Goal: Task Accomplishment & Management: Manage account settings

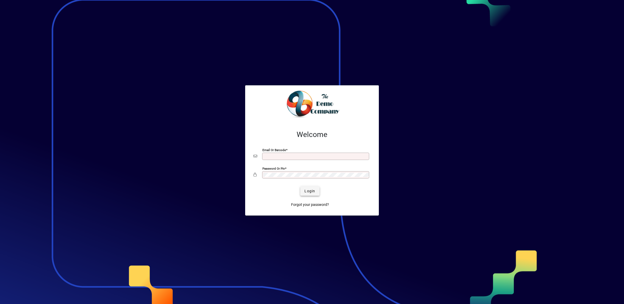
type input "**********"
click at [319, 191] on span "submit" at bounding box center [309, 191] width 19 height 13
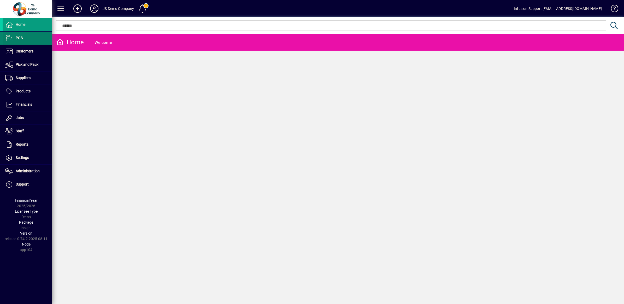
click at [22, 38] on span "POS" at bounding box center [19, 38] width 7 height 4
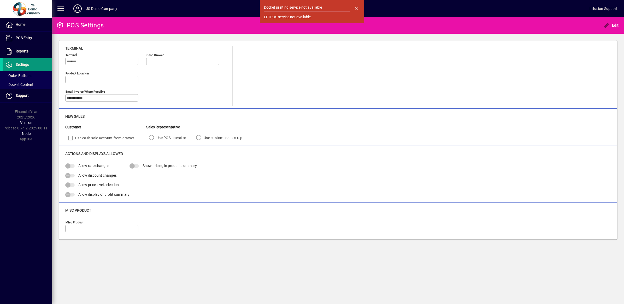
click at [23, 62] on span "Settings" at bounding box center [16, 65] width 26 height 6
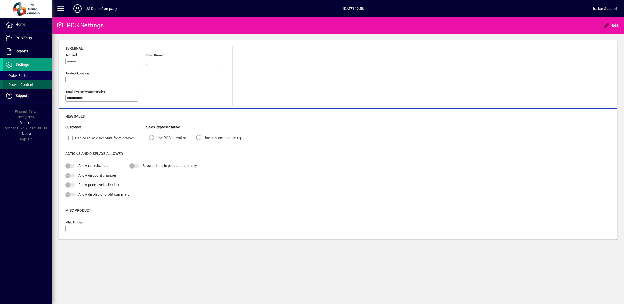
click at [19, 84] on span "Docket Content" at bounding box center [19, 85] width 28 height 4
click at [20, 75] on span "Quick Buttons" at bounding box center [18, 76] width 26 height 4
click at [21, 63] on span "Settings" at bounding box center [22, 64] width 13 height 4
click at [24, 24] on span "Home" at bounding box center [21, 24] width 10 height 4
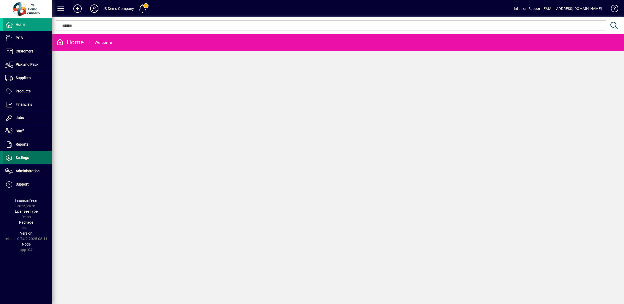
click at [20, 157] on span "Settings" at bounding box center [22, 158] width 13 height 4
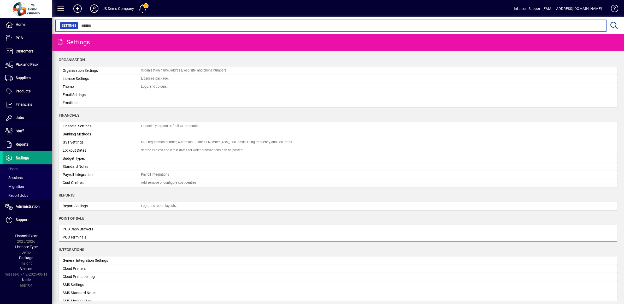
scroll to position [33, 0]
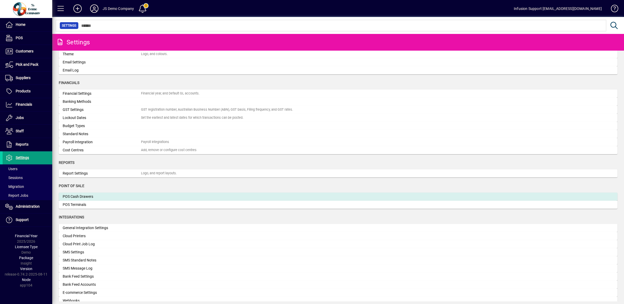
click at [93, 196] on div "POS Cash Drawers" at bounding box center [102, 196] width 78 height 5
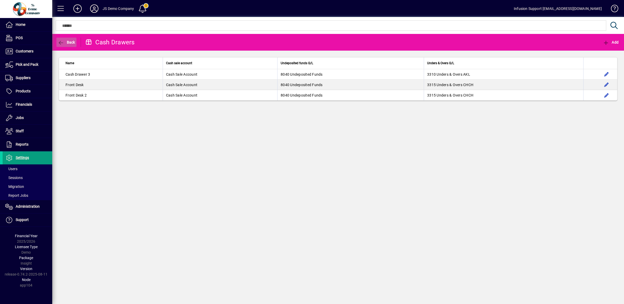
click at [63, 39] on span "button" at bounding box center [66, 42] width 20 height 13
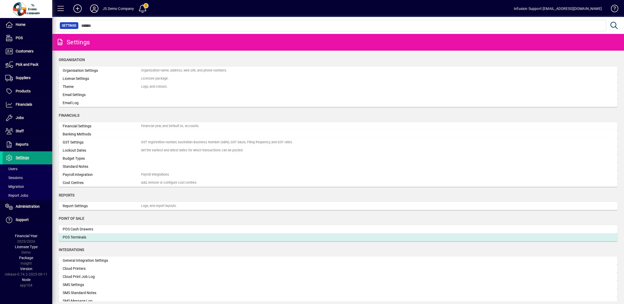
click at [87, 235] on div "POS Terminals" at bounding box center [102, 237] width 78 height 5
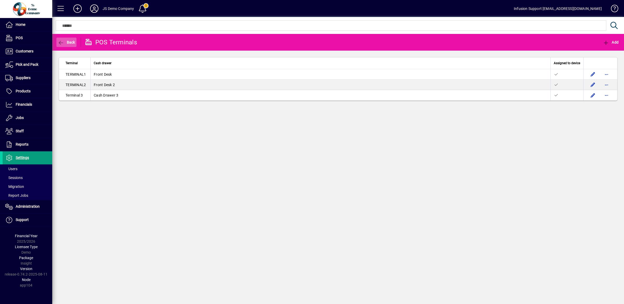
click at [63, 40] on icon "button" at bounding box center [61, 42] width 7 height 5
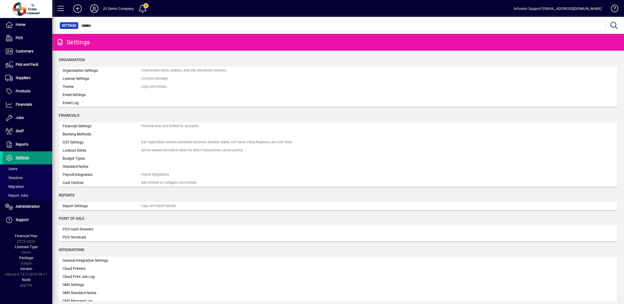
click at [23, 159] on span "Settings" at bounding box center [22, 158] width 13 height 4
click at [22, 36] on span "POS" at bounding box center [13, 38] width 20 height 6
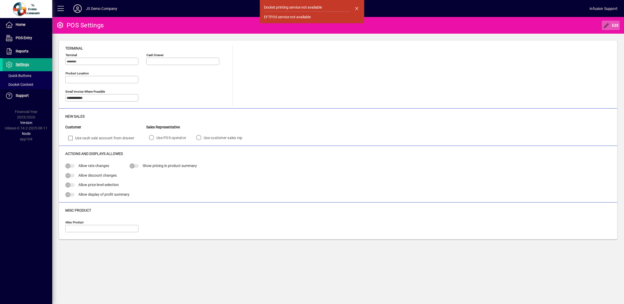
click at [611, 24] on span "Edit" at bounding box center [611, 25] width 16 height 4
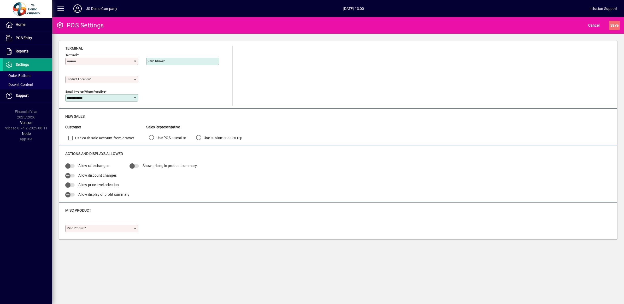
click at [137, 230] on icon at bounding box center [135, 229] width 4 height 4
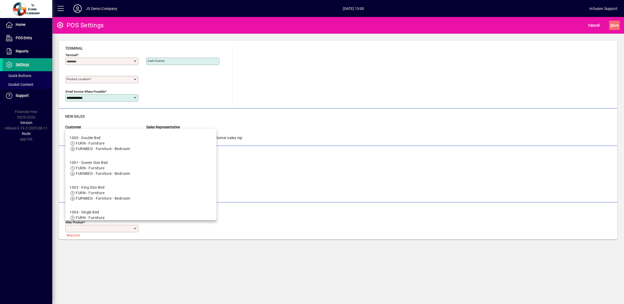
click at [135, 230] on icon at bounding box center [135, 229] width 4 height 4
click at [205, 230] on div "Misc Product Required" at bounding box center [338, 228] width 546 height 18
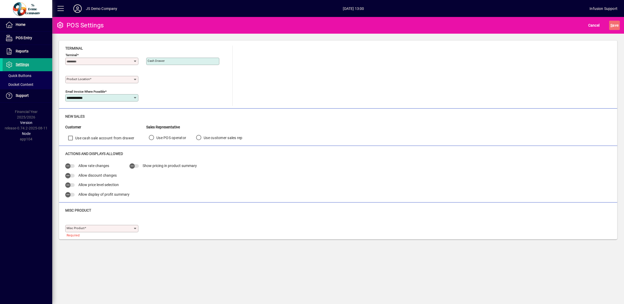
scroll to position [2, 0]
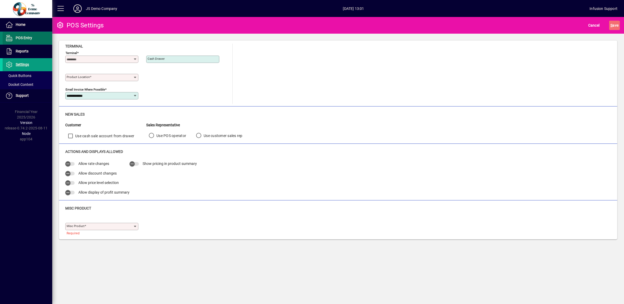
click at [29, 37] on span "POS Entry" at bounding box center [24, 38] width 16 height 4
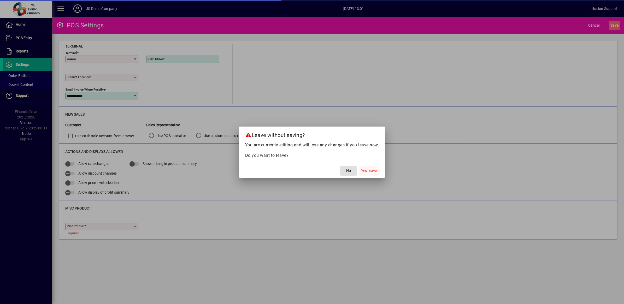
click at [373, 171] on span "Yes, leave" at bounding box center [369, 170] width 16 height 5
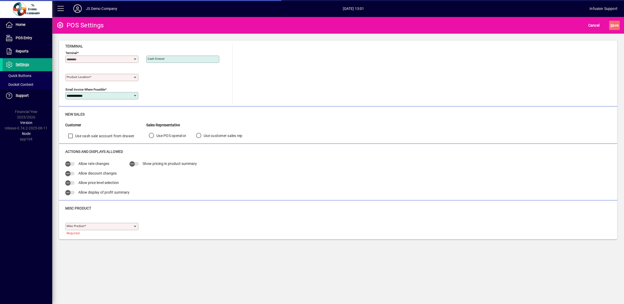
scroll to position [0, 0]
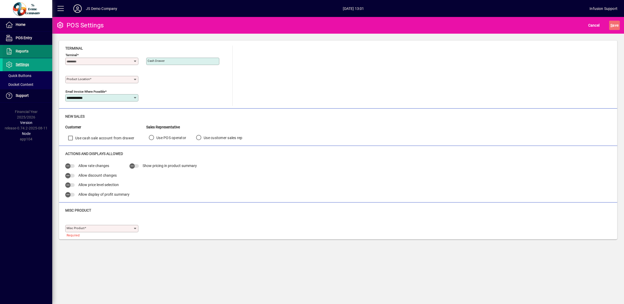
click at [14, 51] on span "Reports" at bounding box center [16, 51] width 26 height 6
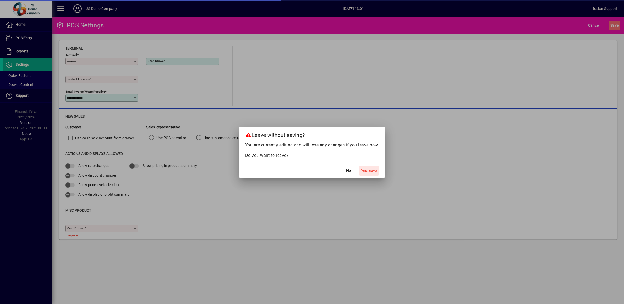
click at [375, 172] on span "Yes, leave" at bounding box center [369, 170] width 16 height 5
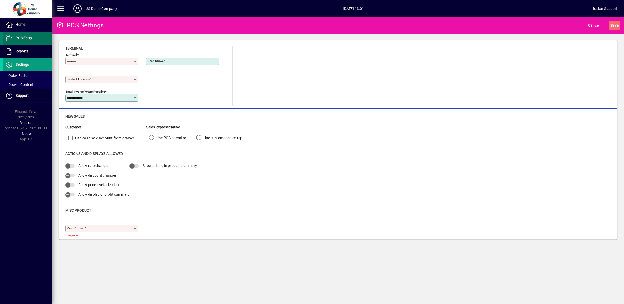
click at [29, 39] on span "POS Entry" at bounding box center [24, 38] width 16 height 4
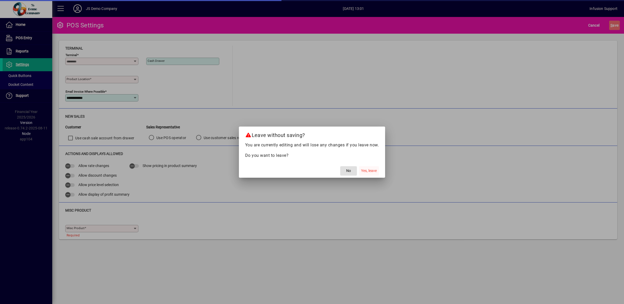
click at [373, 171] on span "Yes, leave" at bounding box center [369, 170] width 16 height 5
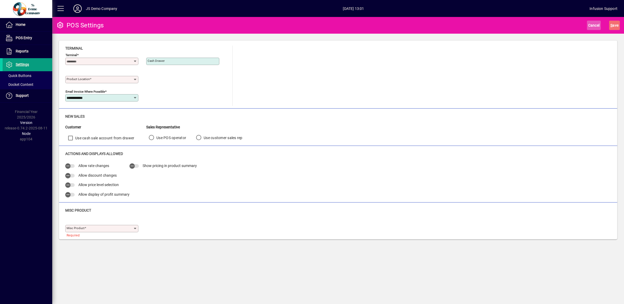
click at [592, 26] on span "Cancel" at bounding box center [593, 25] width 11 height 8
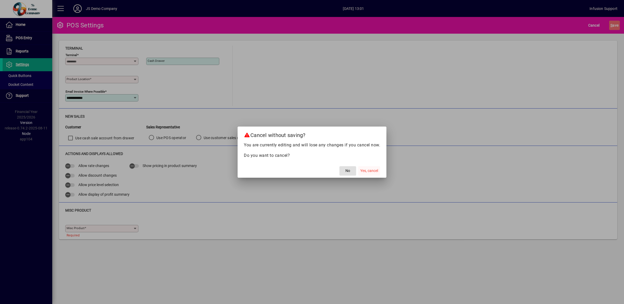
click at [372, 172] on span "Yes, cancel" at bounding box center [369, 170] width 18 height 5
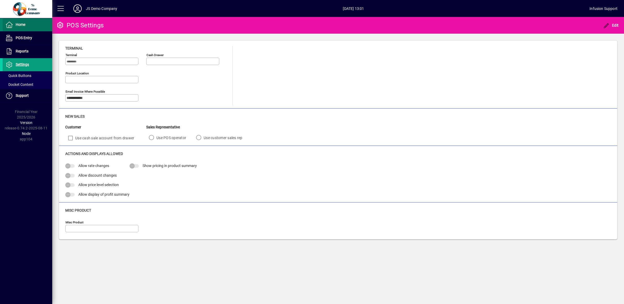
click at [26, 23] on span at bounding box center [28, 25] width 50 height 13
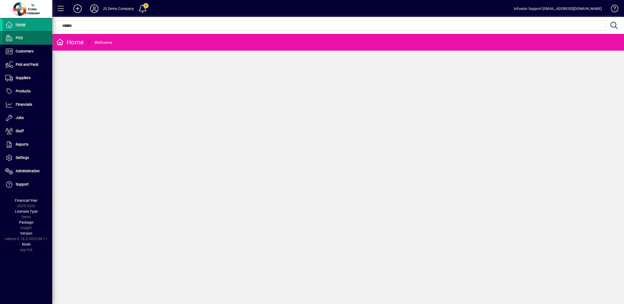
click at [21, 37] on span "POS" at bounding box center [19, 38] width 7 height 4
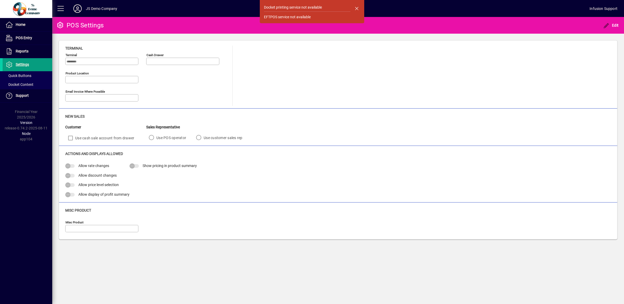
type input "**********"
click at [358, 4] on span "button" at bounding box center [356, 8] width 13 height 13
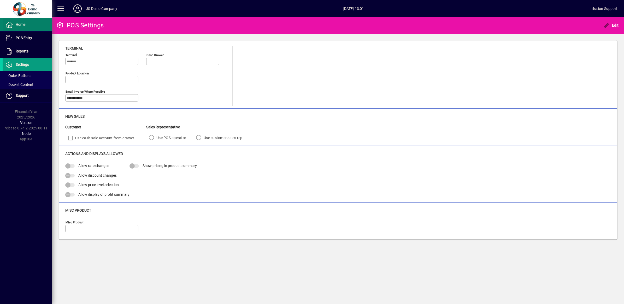
click at [20, 25] on span "Home" at bounding box center [21, 24] width 10 height 4
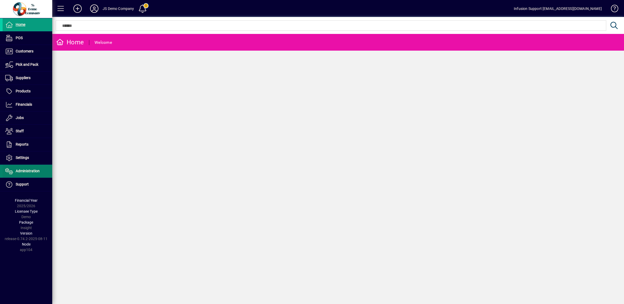
click at [31, 173] on span "Administration" at bounding box center [28, 171] width 24 height 4
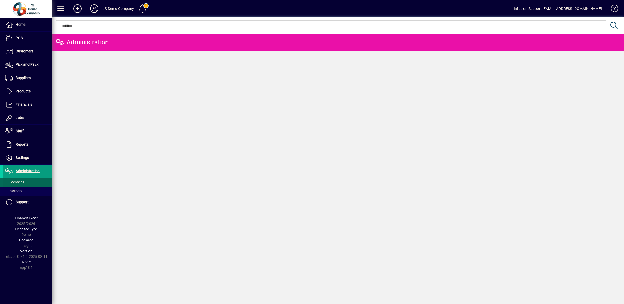
click at [19, 182] on span "Licensees" at bounding box center [14, 182] width 19 height 4
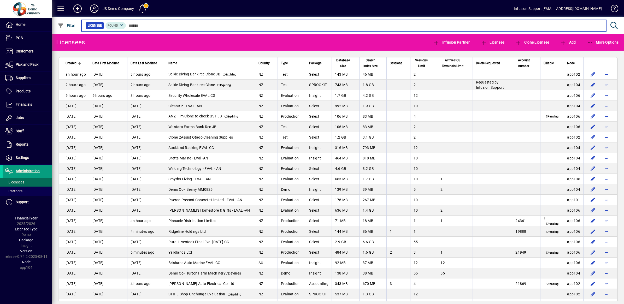
click at [144, 25] on input "text" at bounding box center [364, 25] width 476 height 7
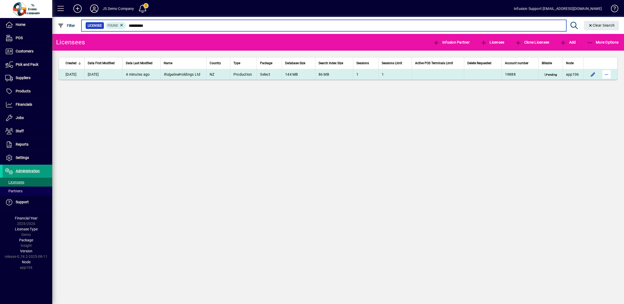
type input "*********"
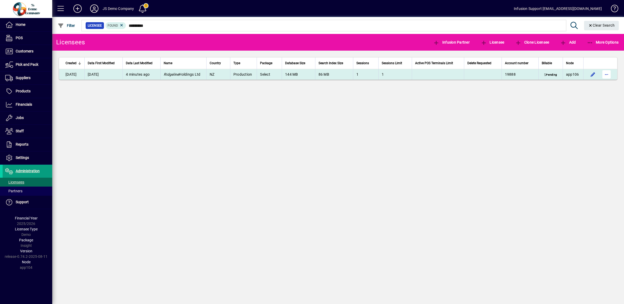
click at [608, 72] on span "button" at bounding box center [606, 74] width 13 height 13
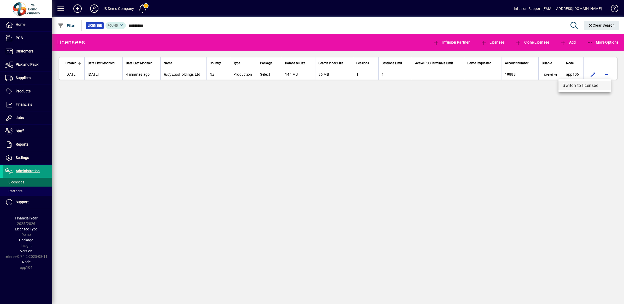
click at [593, 85] on span "Switch to licensee" at bounding box center [585, 86] width 44 height 6
